Goal: Book appointment/travel/reservation

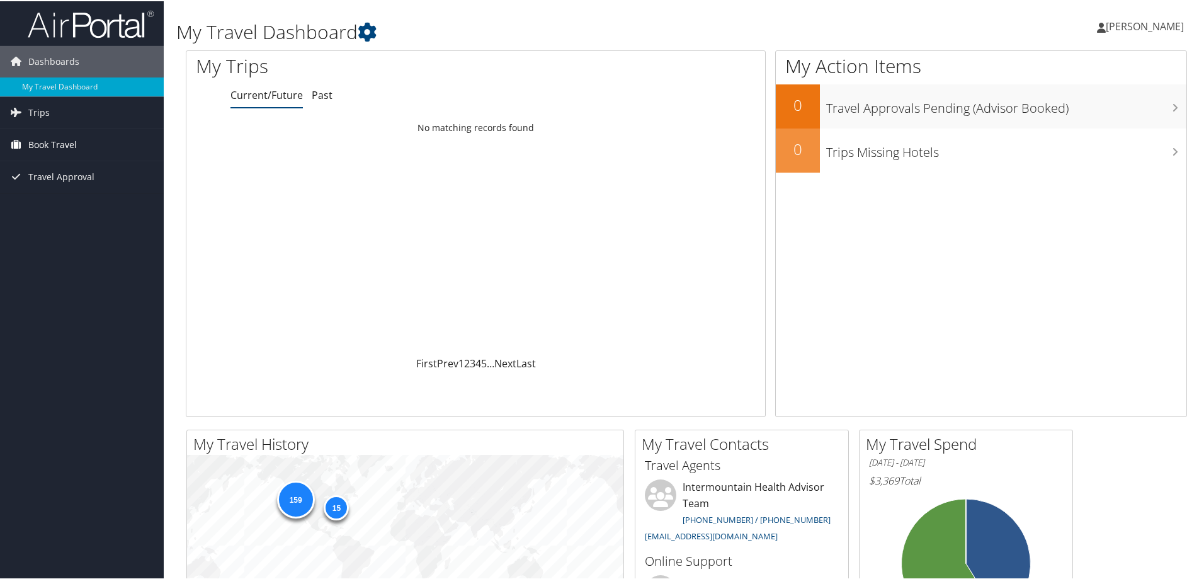
click at [73, 144] on span "Book Travel" at bounding box center [52, 143] width 49 height 31
click at [86, 197] on link "Book/Manage Online Trips" at bounding box center [82, 206] width 164 height 19
